Goal: Task Accomplishment & Management: Manage account settings

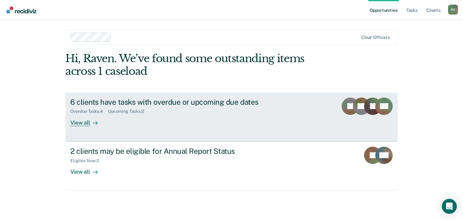
click at [209, 111] on div "Overdue Tasks : 4 Upcoming Tasks : 2" at bounding box center [179, 110] width 218 height 8
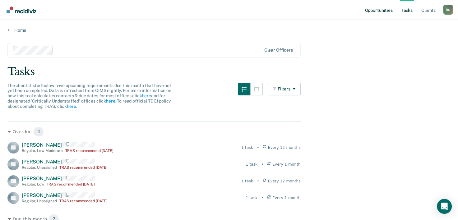
click at [377, 9] on link "Opportunities" at bounding box center [379, 10] width 30 height 20
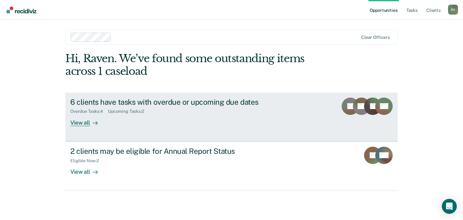
click at [81, 122] on div "View all" at bounding box center [87, 120] width 35 height 12
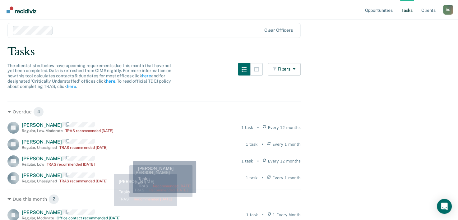
scroll to position [31, 0]
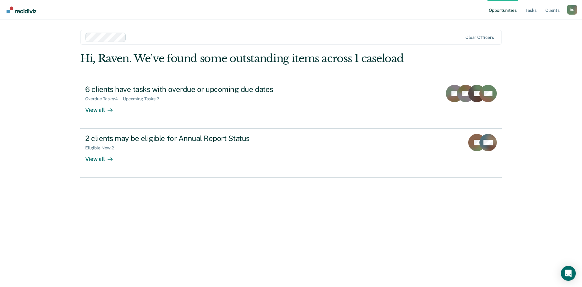
click at [444, 7] on nav "Opportunities Tasks Client s Raven Simon R S Profile How it works Log Out" at bounding box center [291, 10] width 582 height 20
